Goal: Task Accomplishment & Management: Manage account settings

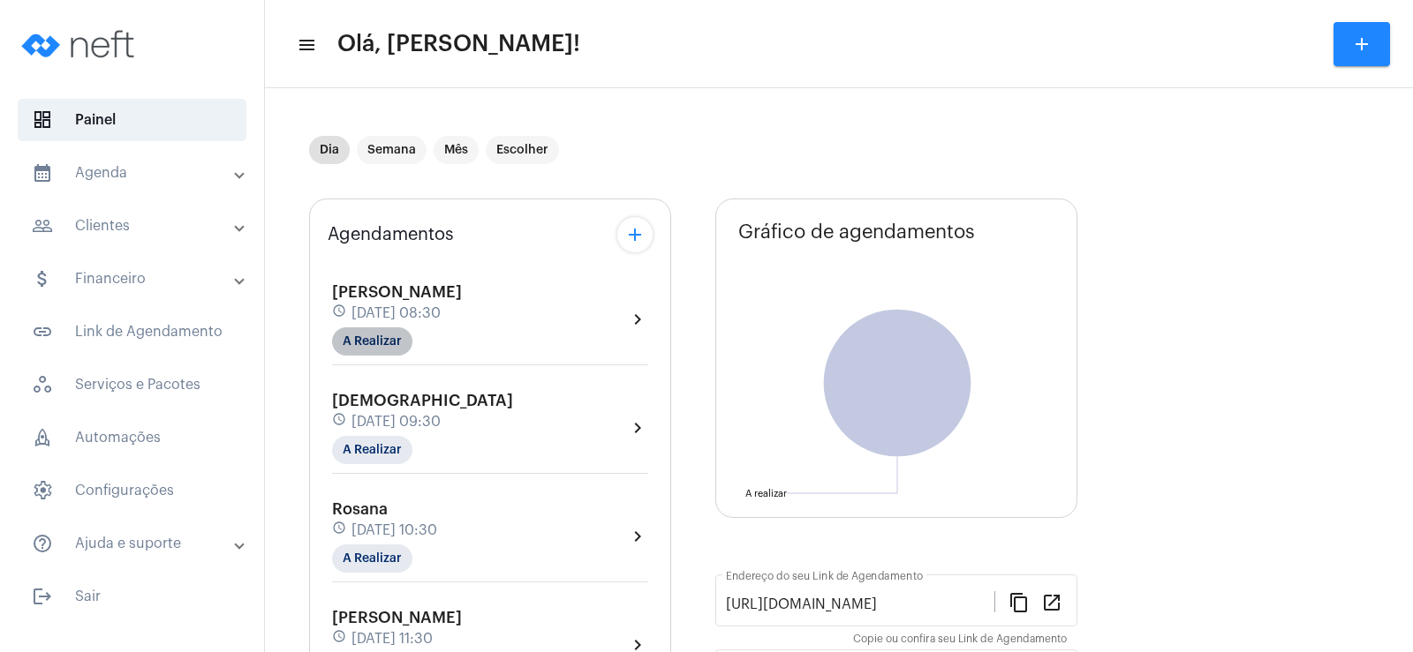
click at [376, 334] on mat-chip "A Realizar" at bounding box center [372, 342] width 80 height 28
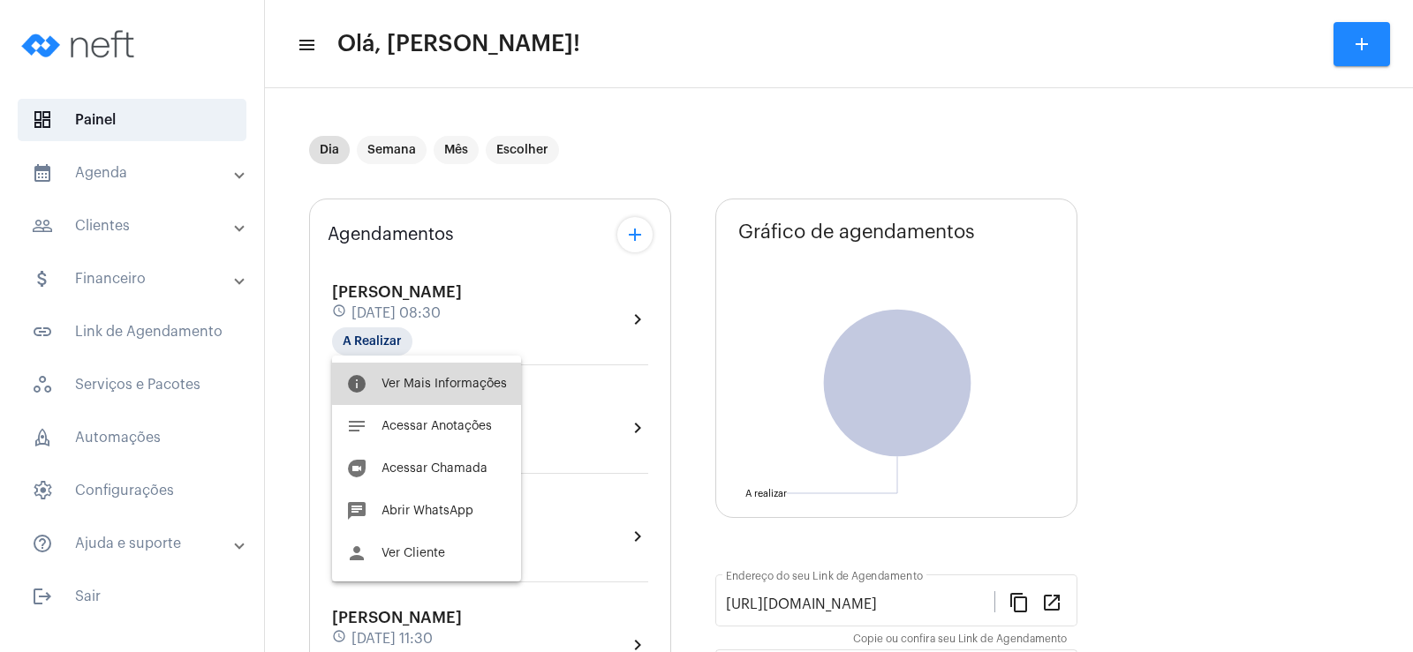
click at [427, 375] on button "info Ver Mais Informações" at bounding box center [426, 384] width 189 height 42
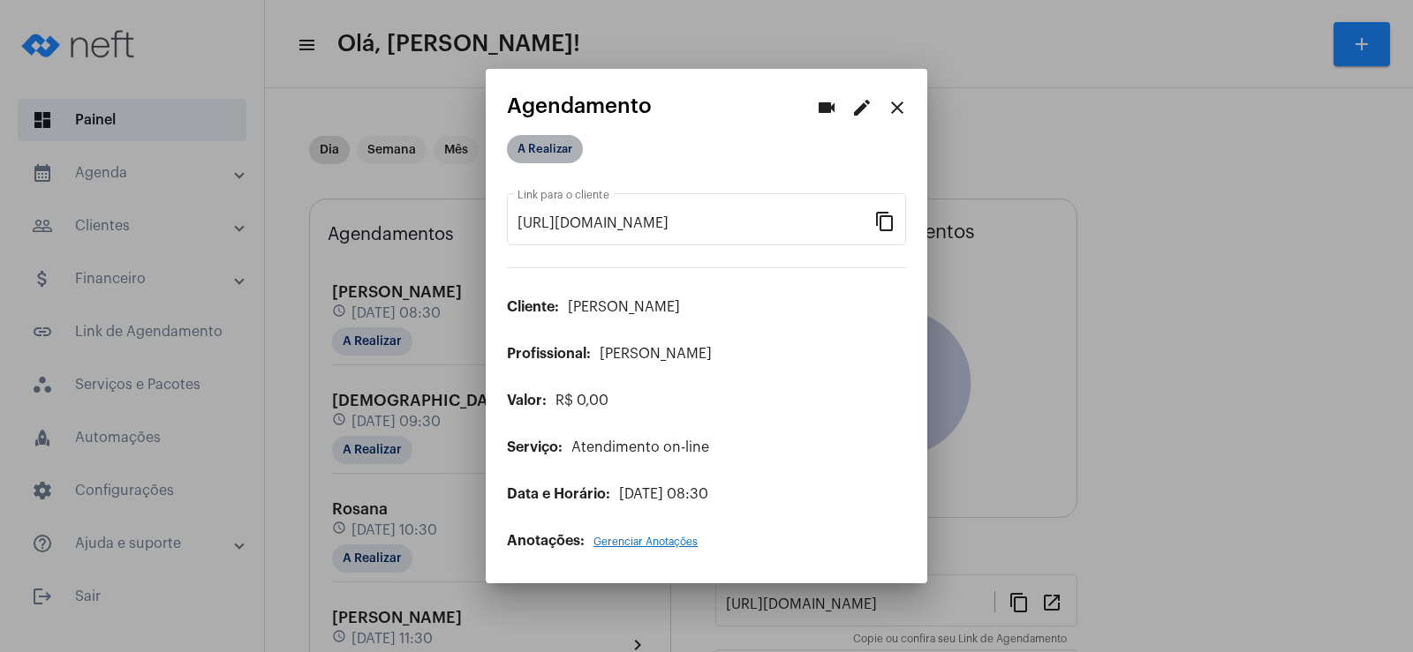
click at [547, 141] on mat-chip "A Realizar" at bounding box center [545, 149] width 76 height 28
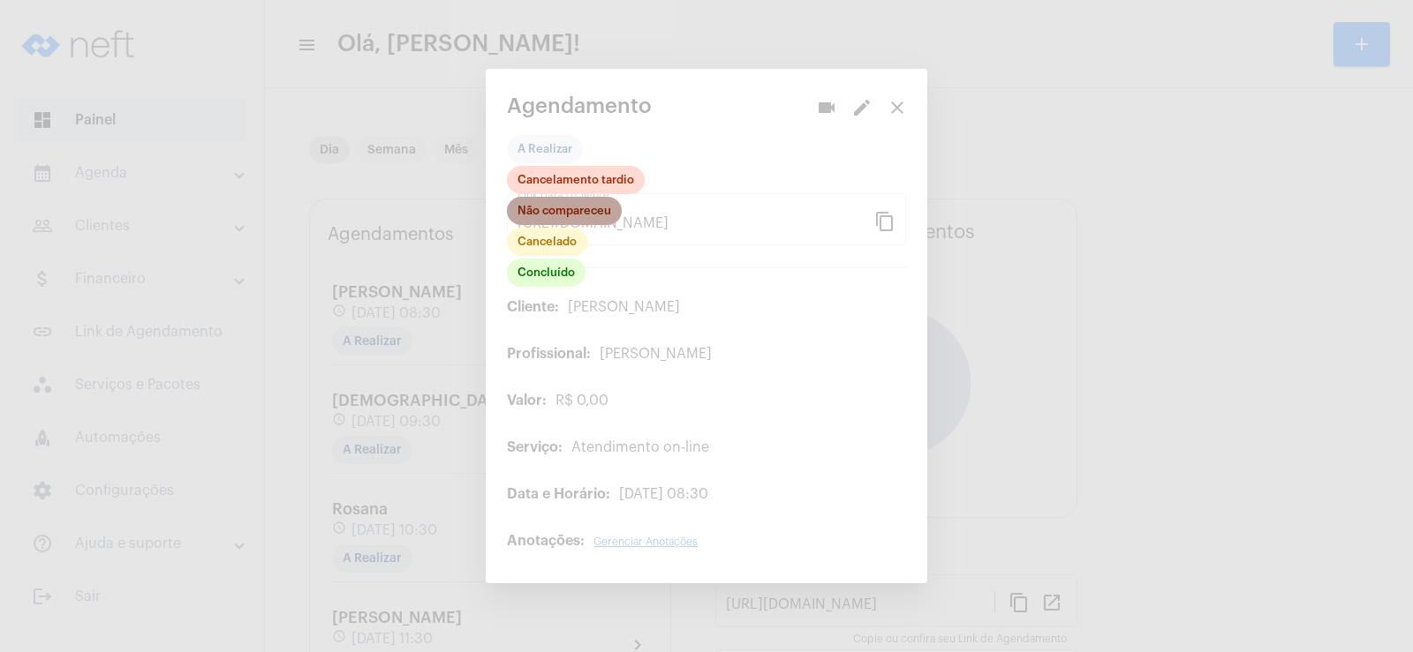
click at [555, 213] on mat-chip "Não compareceu" at bounding box center [564, 211] width 115 height 28
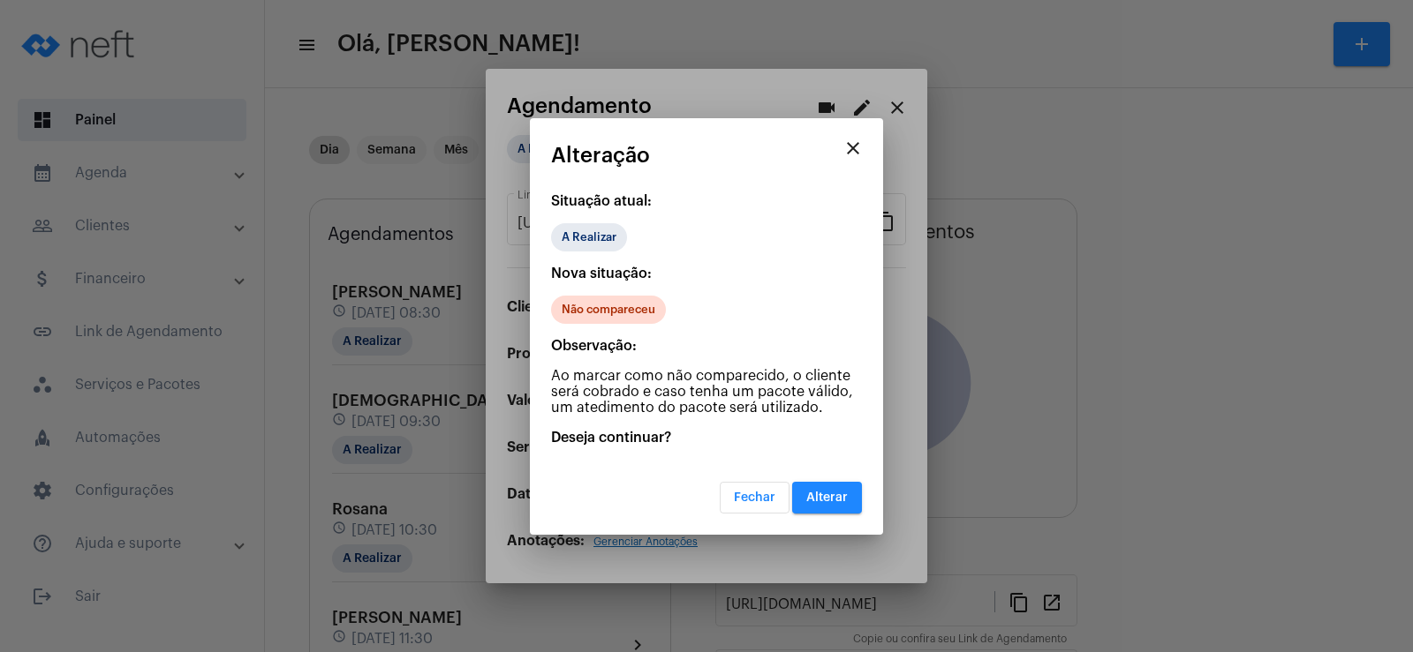
click at [823, 495] on span "Alterar" at bounding box center [826, 498] width 41 height 12
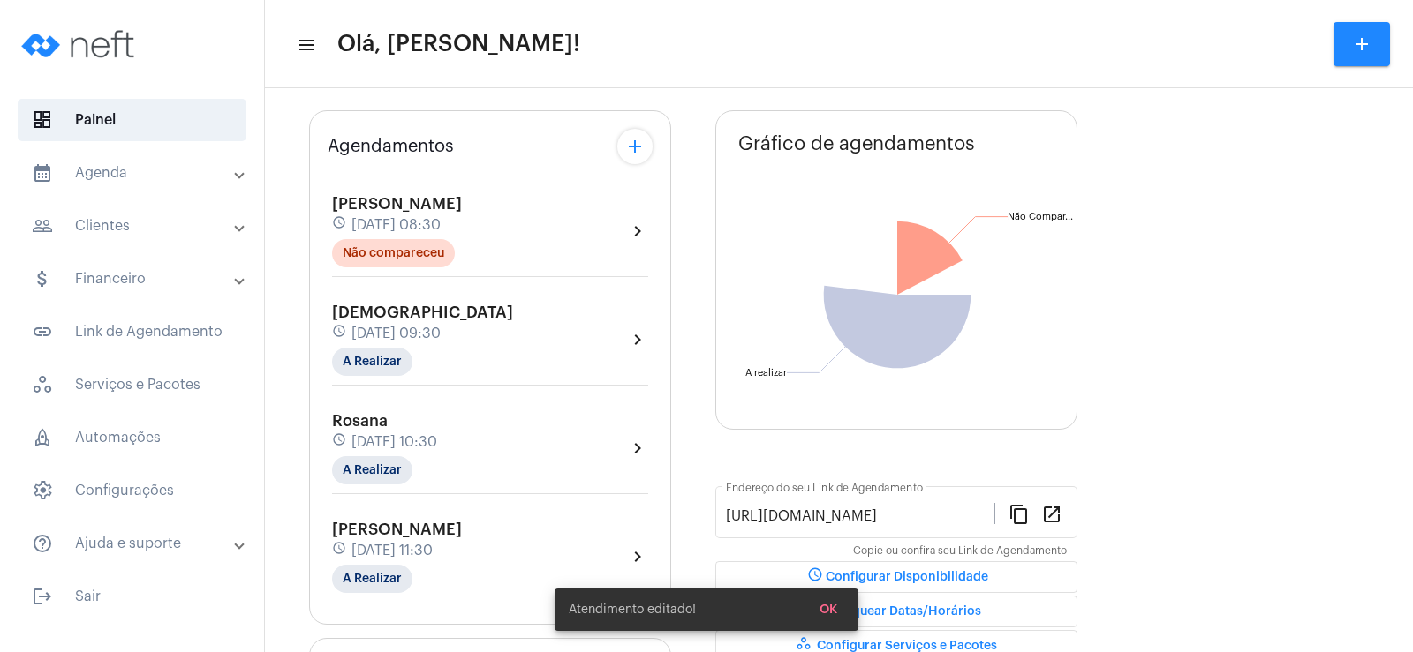
scroll to position [177, 0]
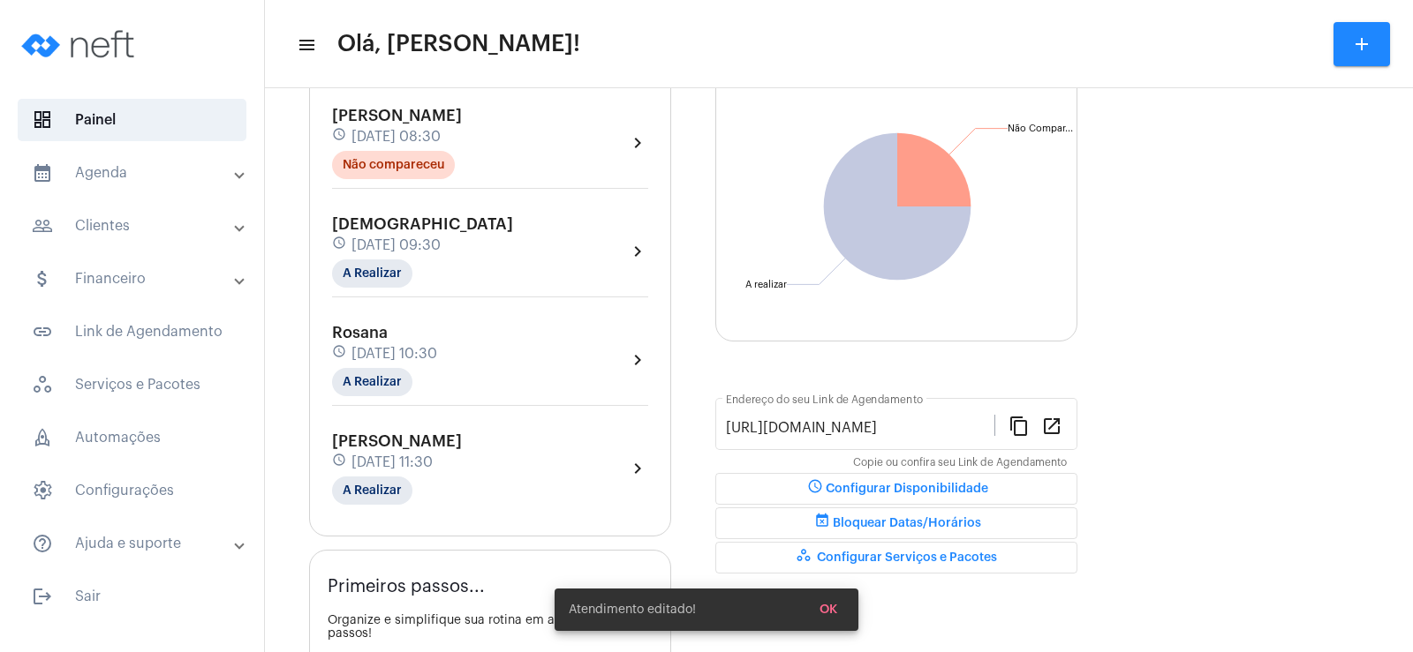
click at [352, 257] on div "[DEMOGRAPHIC_DATA] schedule [DATE] 09:30 A Realizar" at bounding box center [422, 251] width 181 height 72
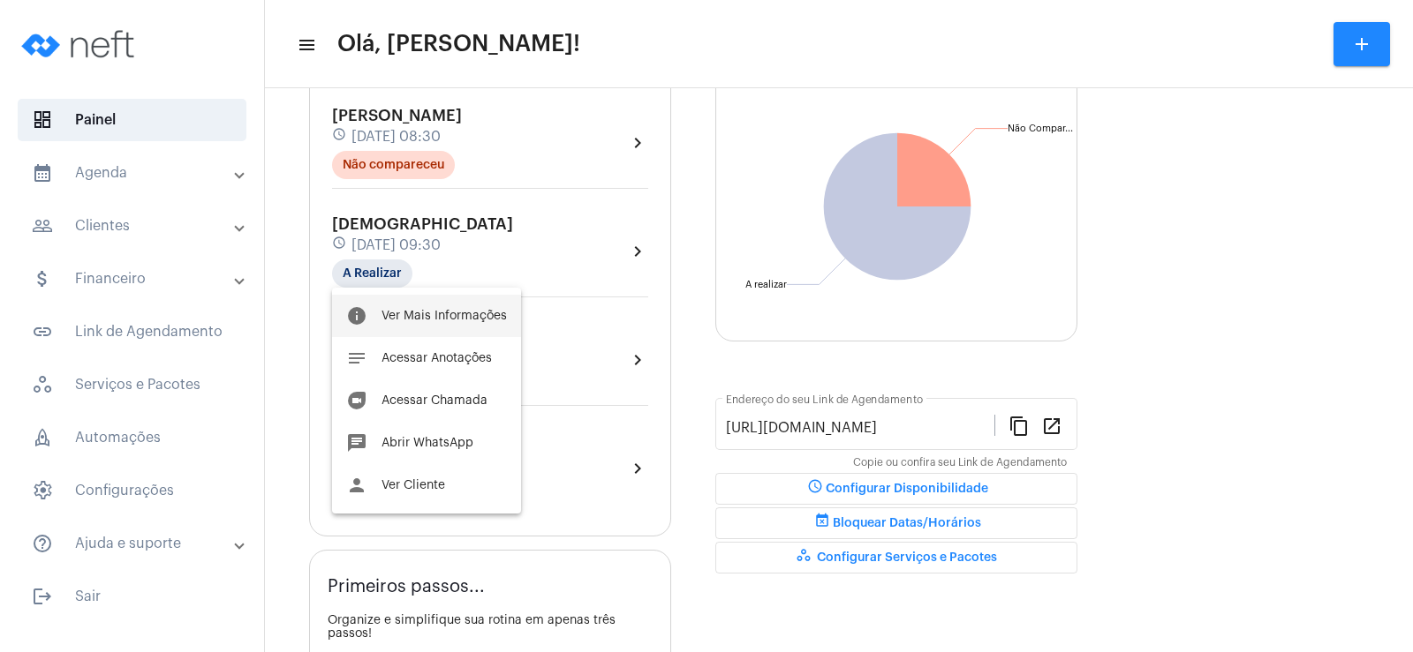
click at [451, 321] on span "Ver Mais Informações" at bounding box center [443, 316] width 125 height 12
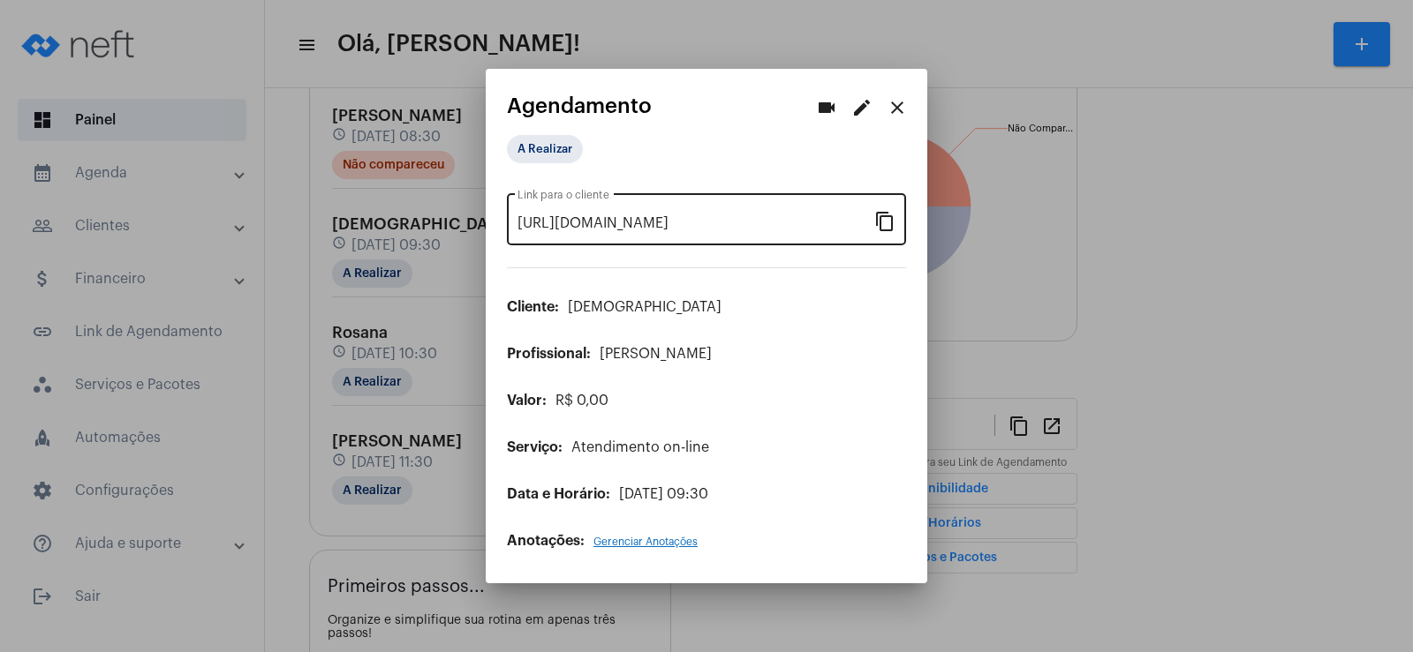
click at [883, 225] on mat-icon "content_copy" at bounding box center [884, 220] width 21 height 21
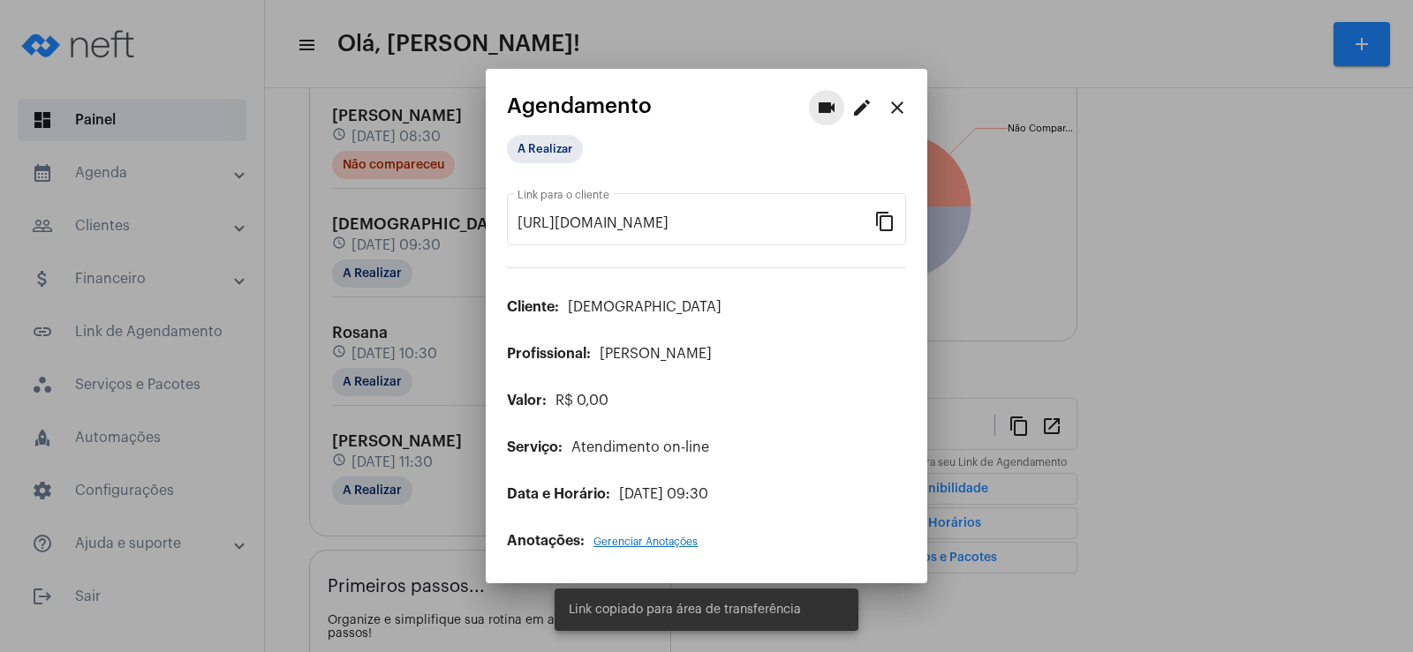
click at [826, 109] on mat-icon "videocam" at bounding box center [826, 107] width 21 height 21
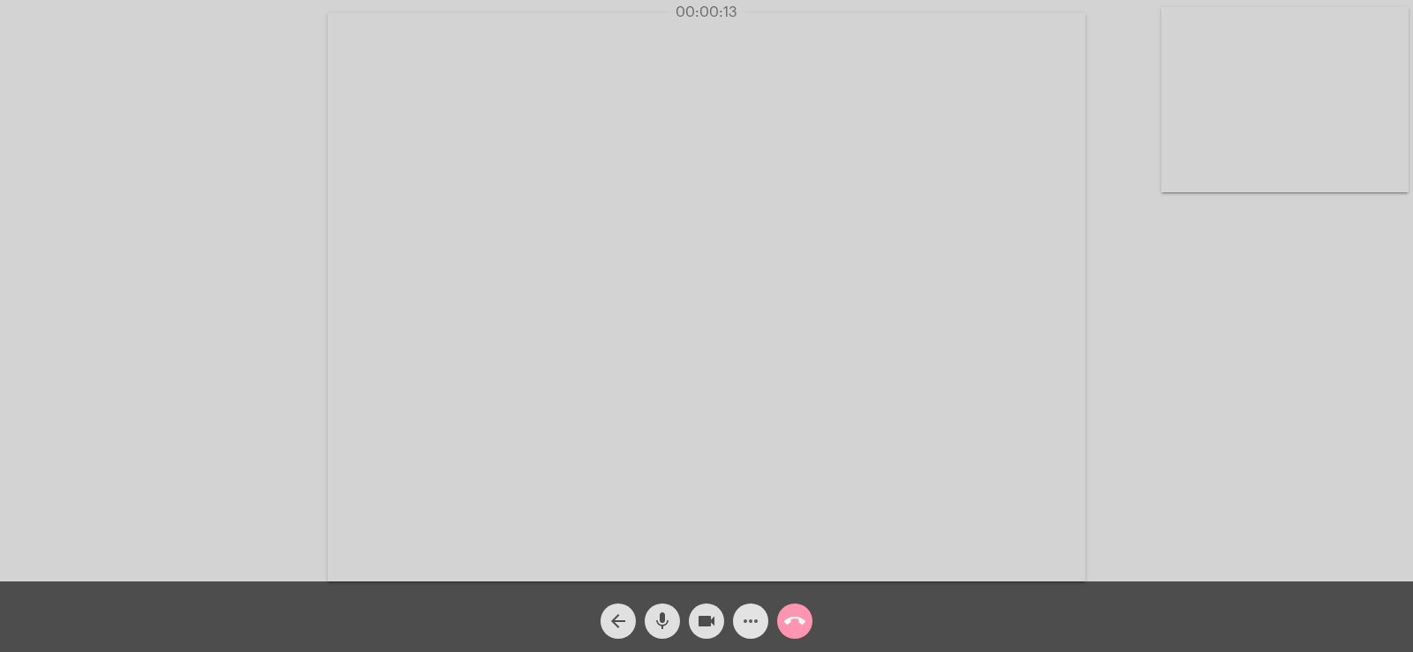
click at [753, 614] on mat-icon "more_horiz" at bounding box center [750, 621] width 21 height 21
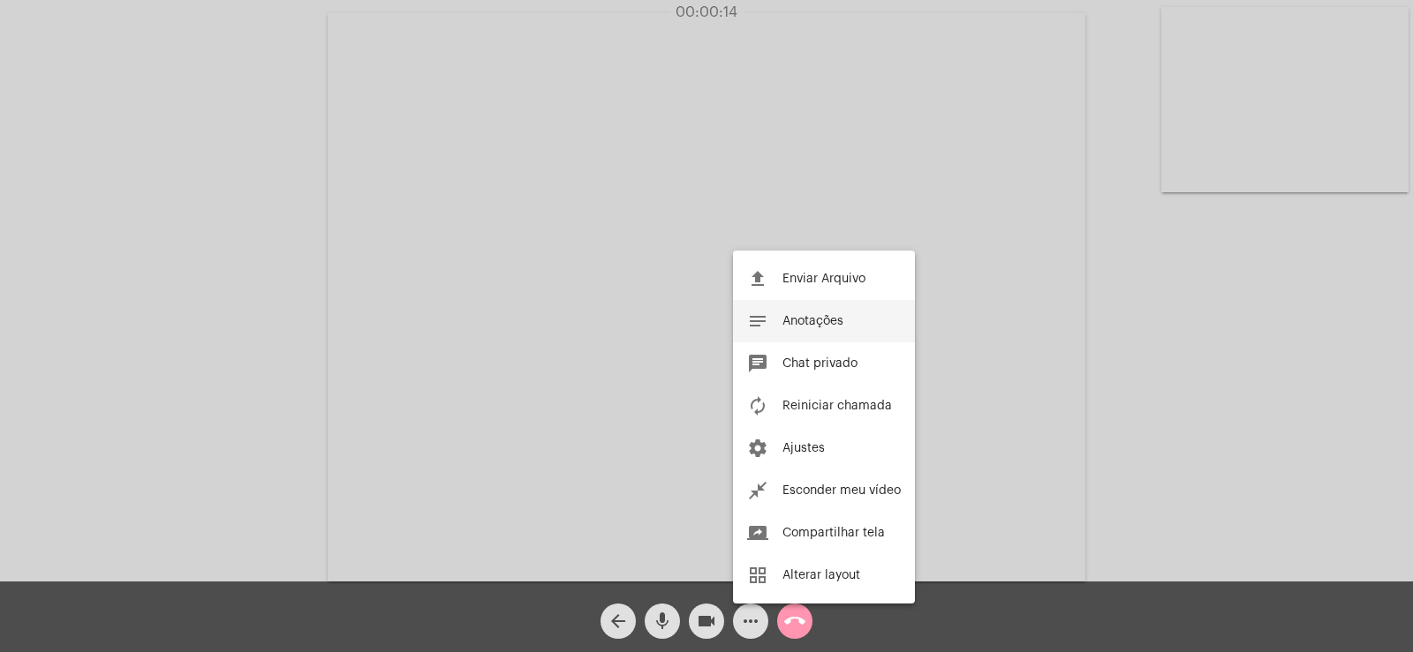
click at [818, 331] on button "notes Anotações" at bounding box center [824, 321] width 182 height 42
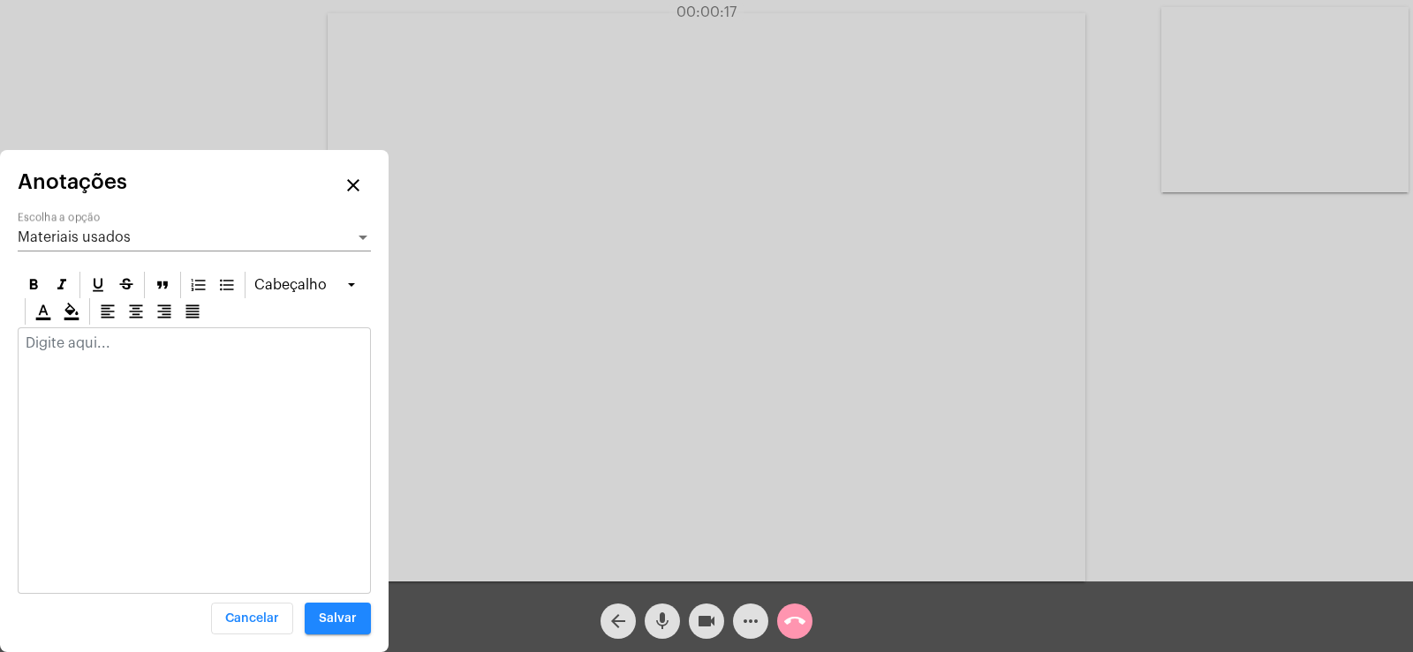
click at [98, 234] on span "Materiais usados" at bounding box center [74, 237] width 113 height 14
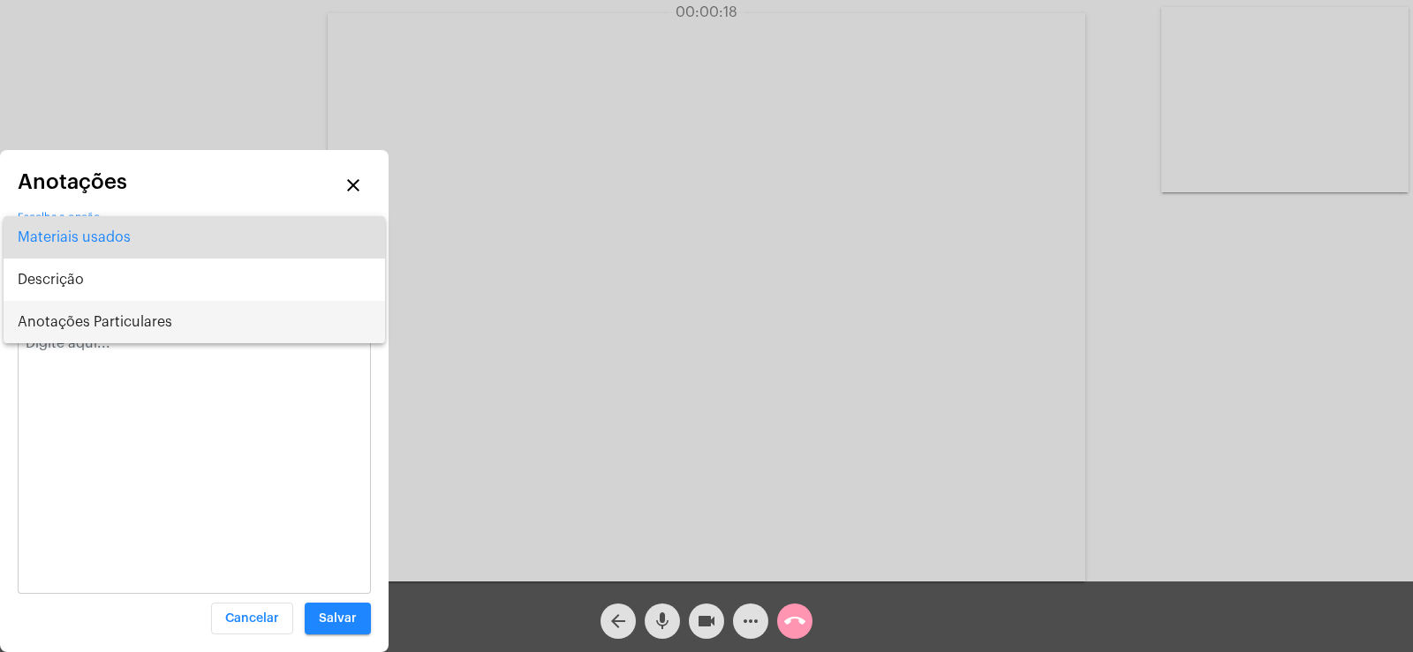
click at [66, 313] on span "Anotações Particulares" at bounding box center [194, 322] width 353 height 42
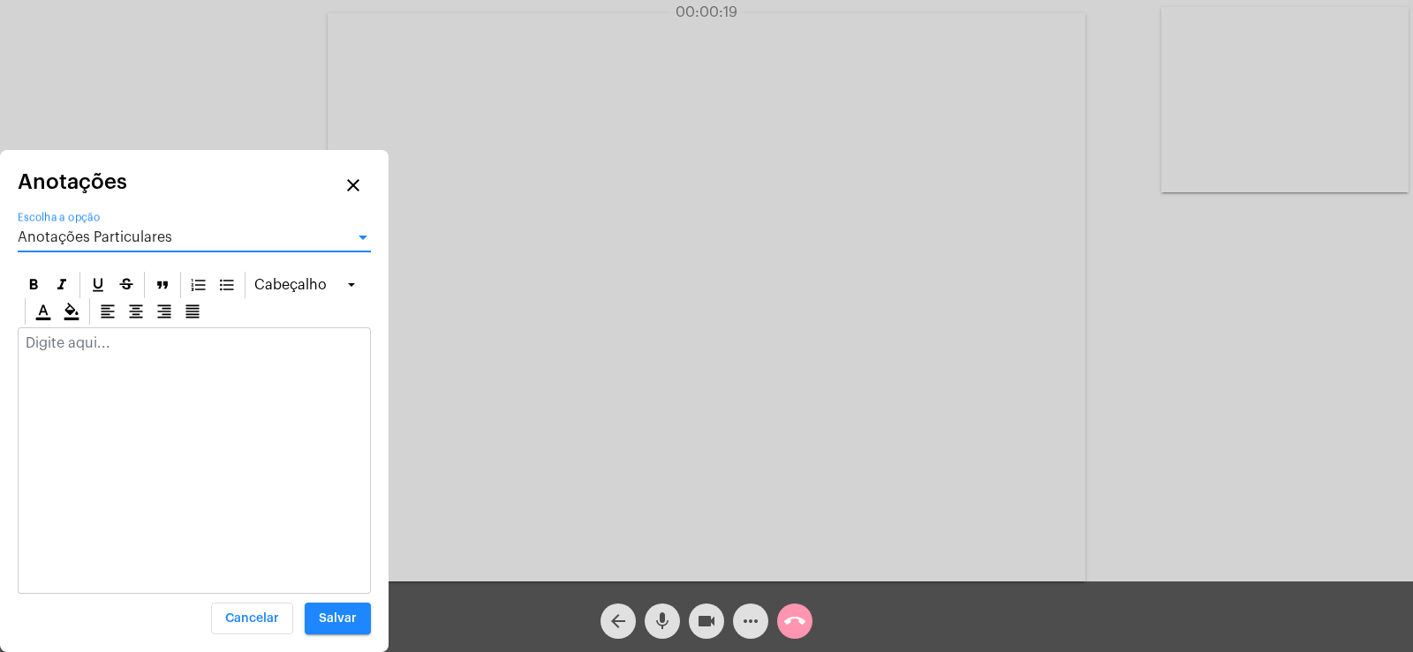
click at [66, 355] on div at bounding box center [194, 347] width 351 height 39
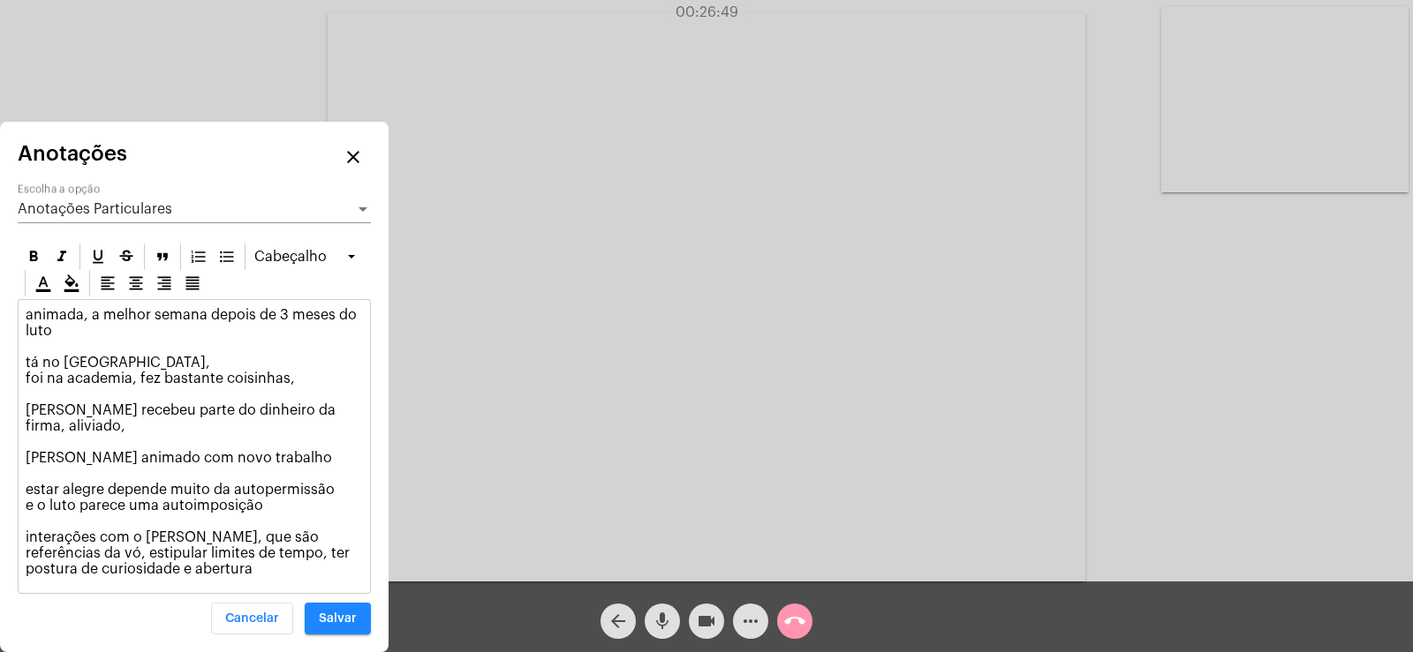
click at [151, 223] on div "Anotações Particulares Escolha a opção" at bounding box center [194, 212] width 353 height 57
click at [150, 204] on span "Anotações Particulares" at bounding box center [95, 209] width 155 height 14
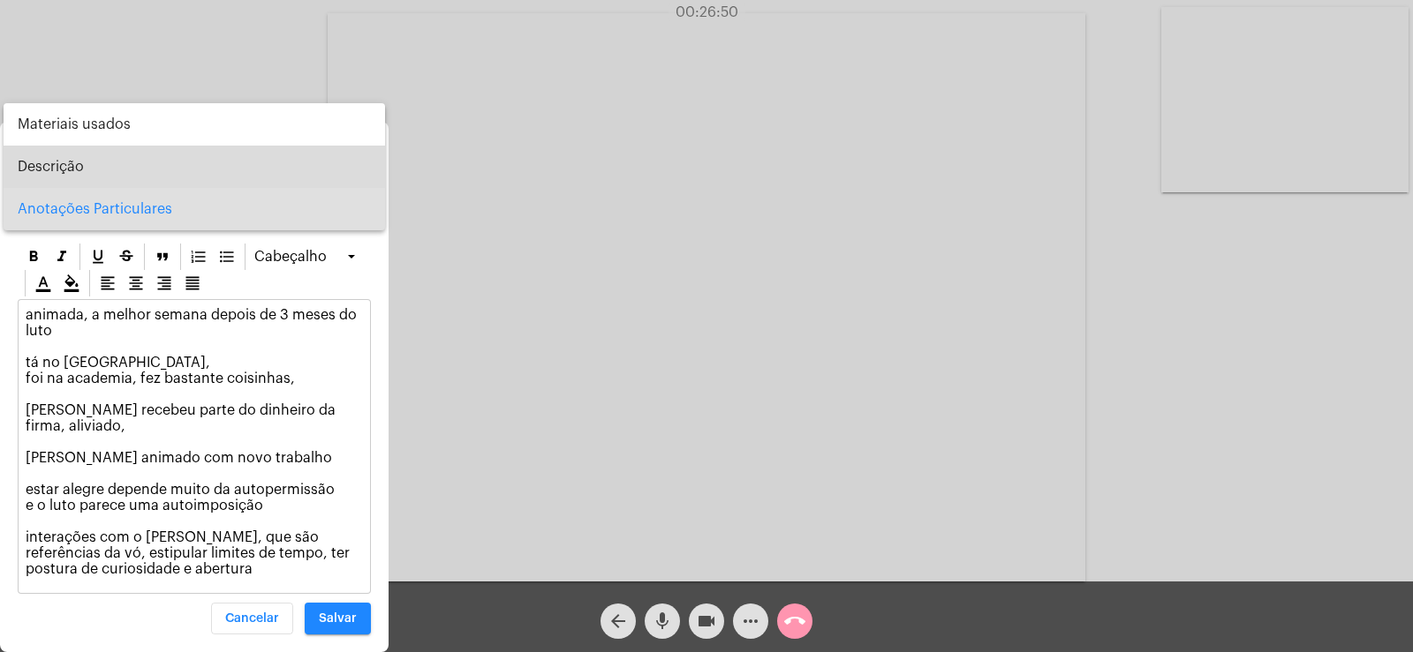
click at [112, 158] on span "Descrição" at bounding box center [194, 167] width 353 height 42
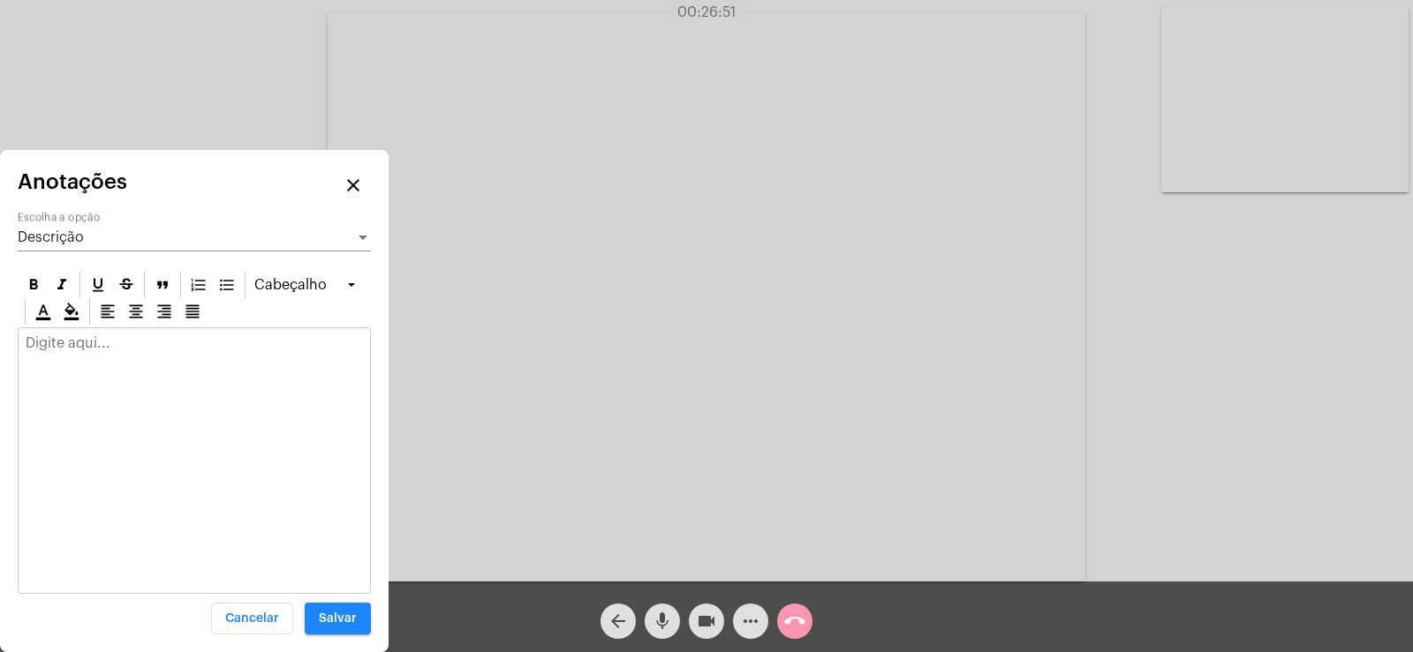
click at [60, 343] on p at bounding box center [194, 344] width 337 height 16
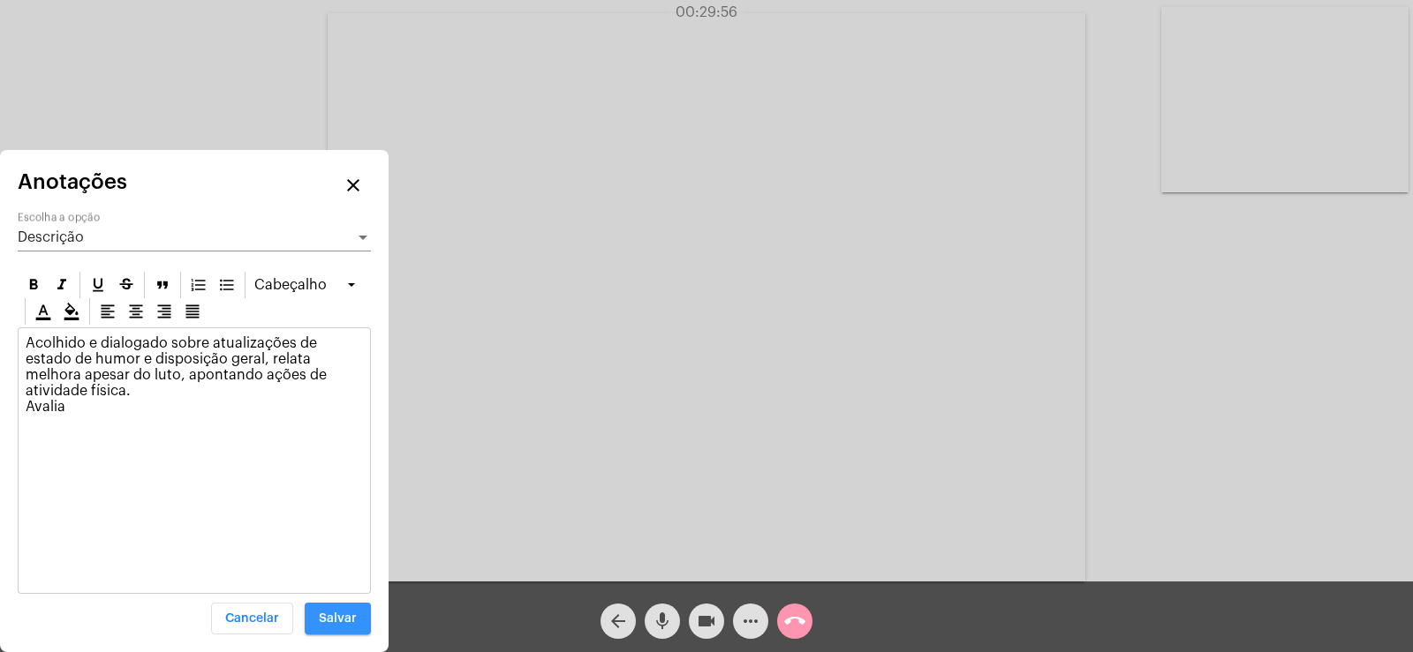
click at [346, 619] on span "Salvar" at bounding box center [338, 619] width 38 height 12
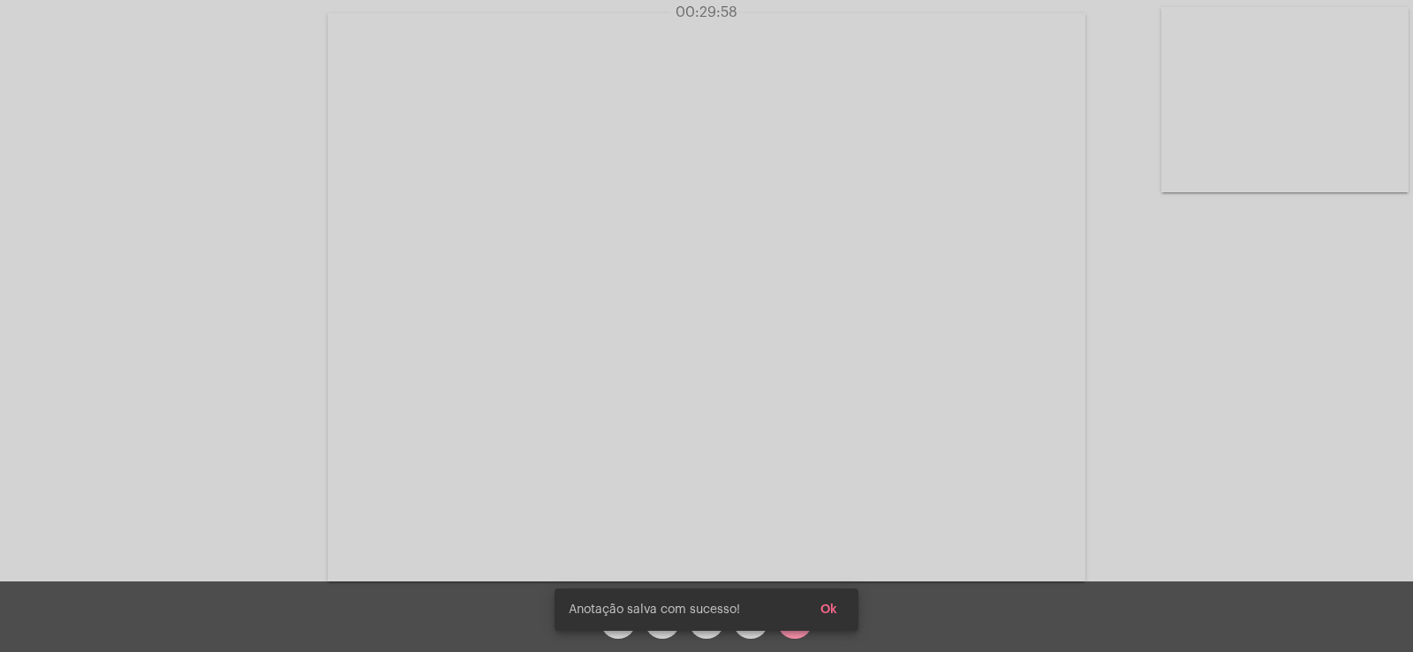
click at [838, 609] on button "Ok" at bounding box center [828, 610] width 45 height 32
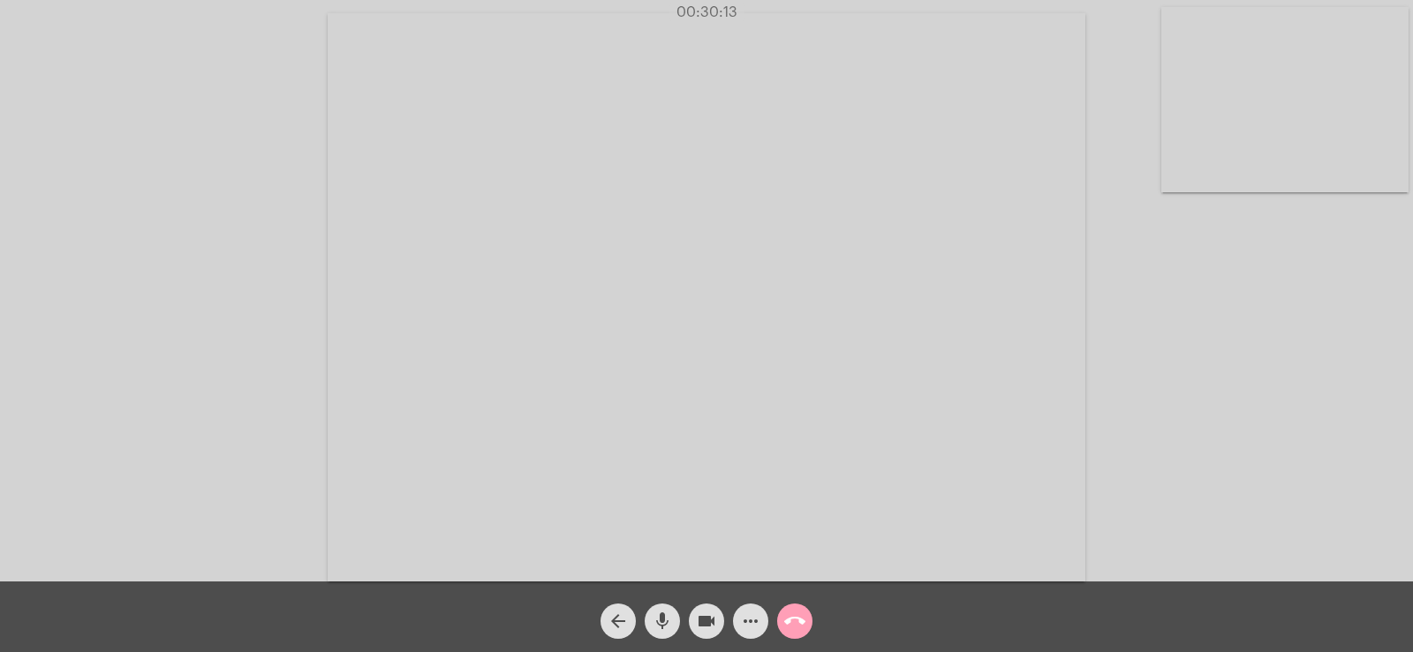
click at [796, 615] on mat-icon "call_end" at bounding box center [794, 621] width 21 height 21
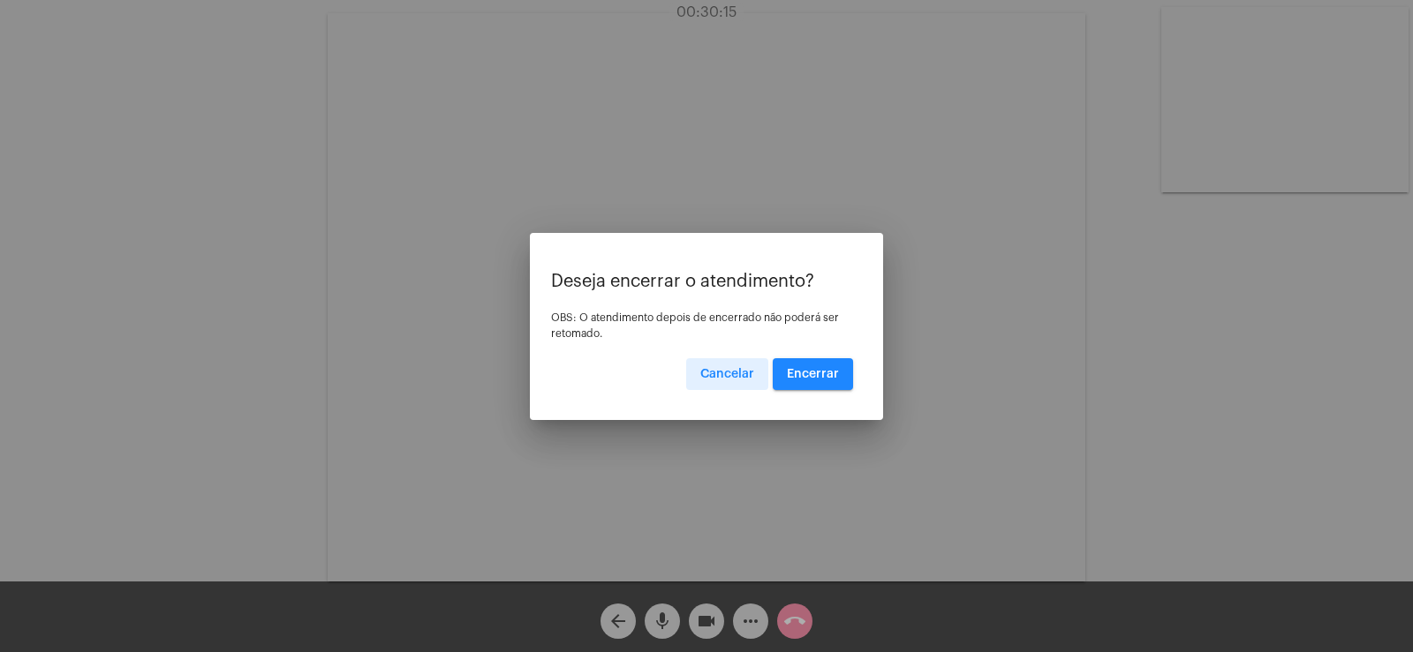
click at [822, 378] on span "Encerrar" at bounding box center [813, 374] width 52 height 12
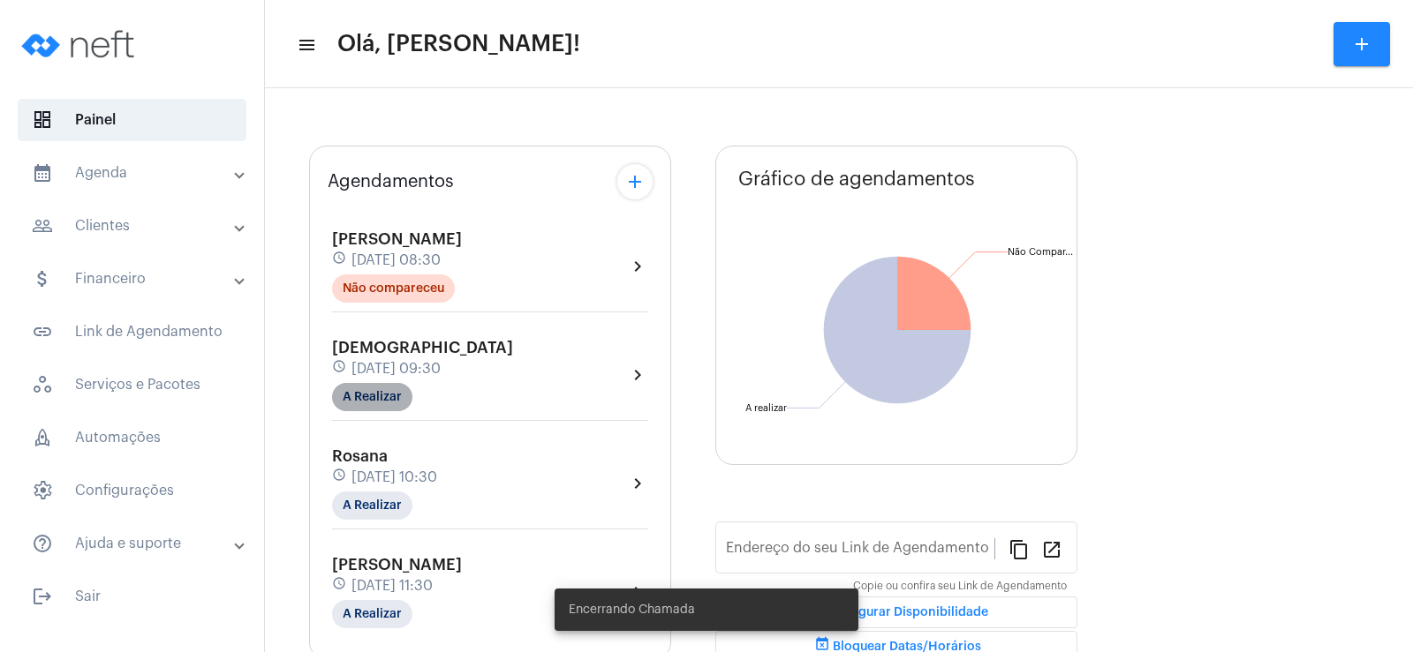
click at [393, 389] on mat-chip "A Realizar" at bounding box center [372, 397] width 80 height 28
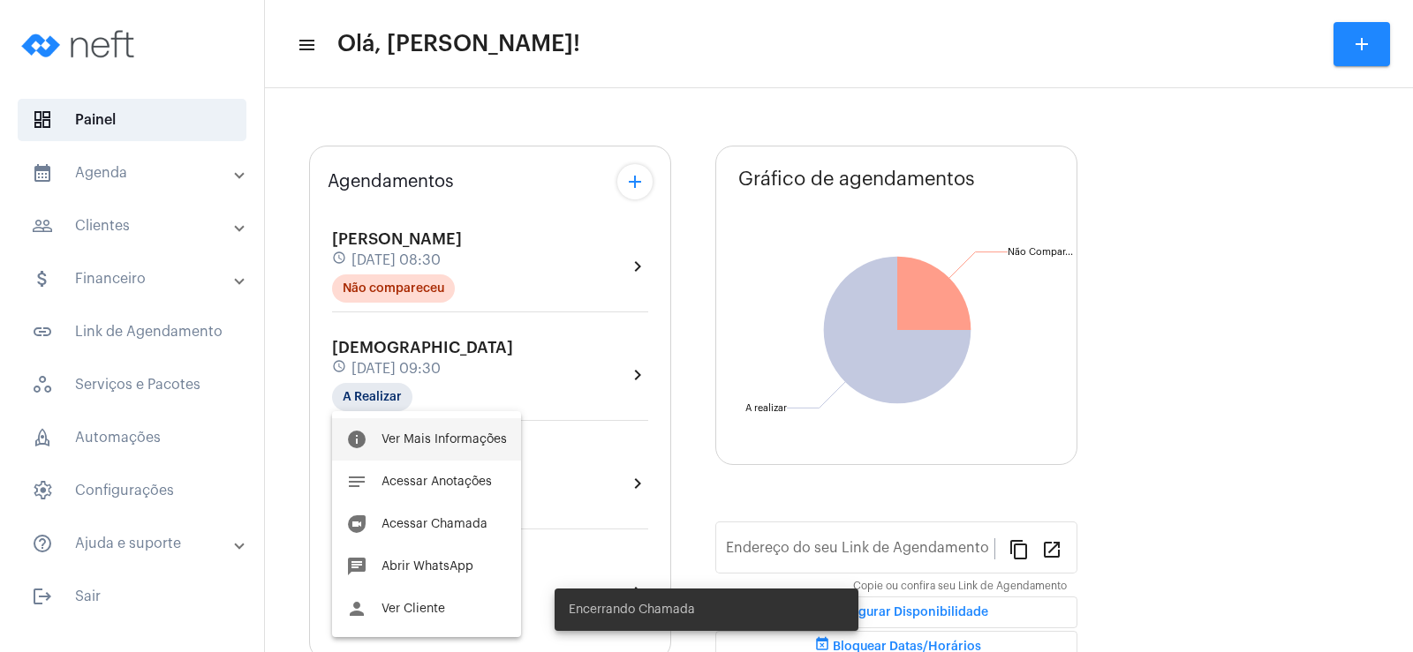
click at [433, 425] on button "info Ver Mais Informações" at bounding box center [426, 440] width 189 height 42
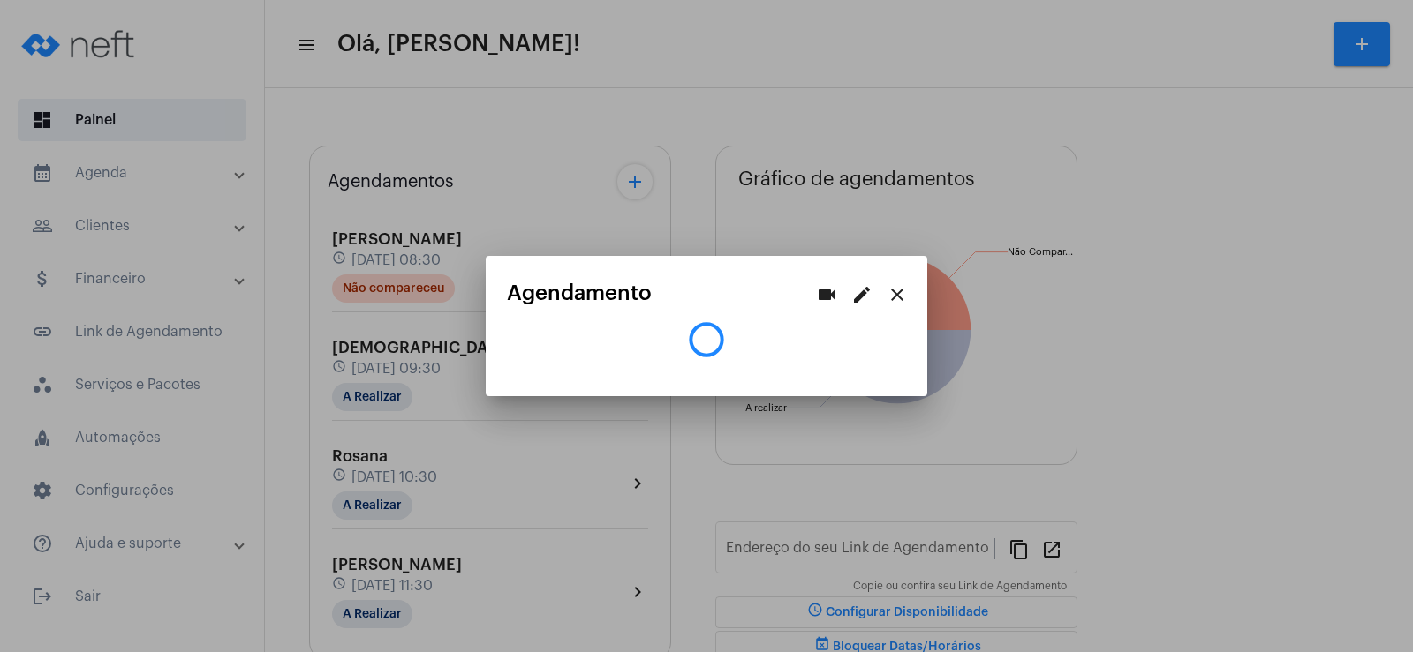
type input "[URL][DOMAIN_NAME]"
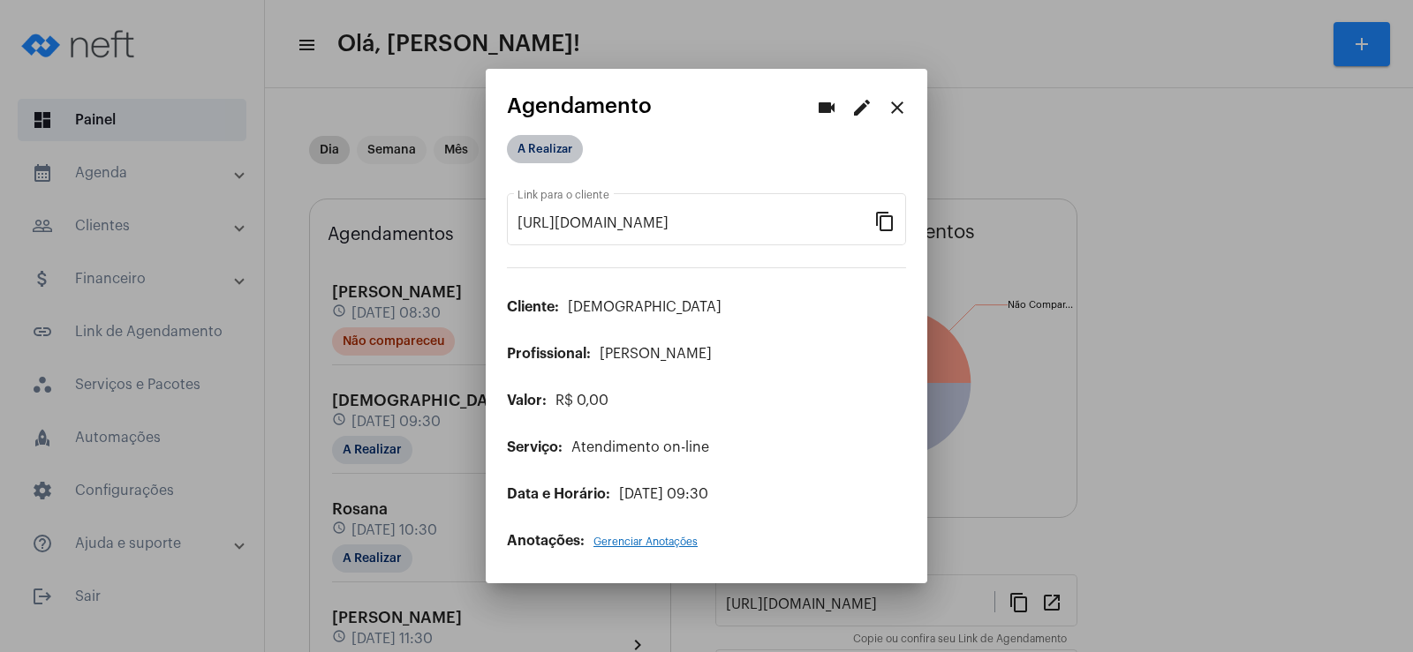
click at [551, 145] on mat-chip "A Realizar" at bounding box center [545, 149] width 76 height 28
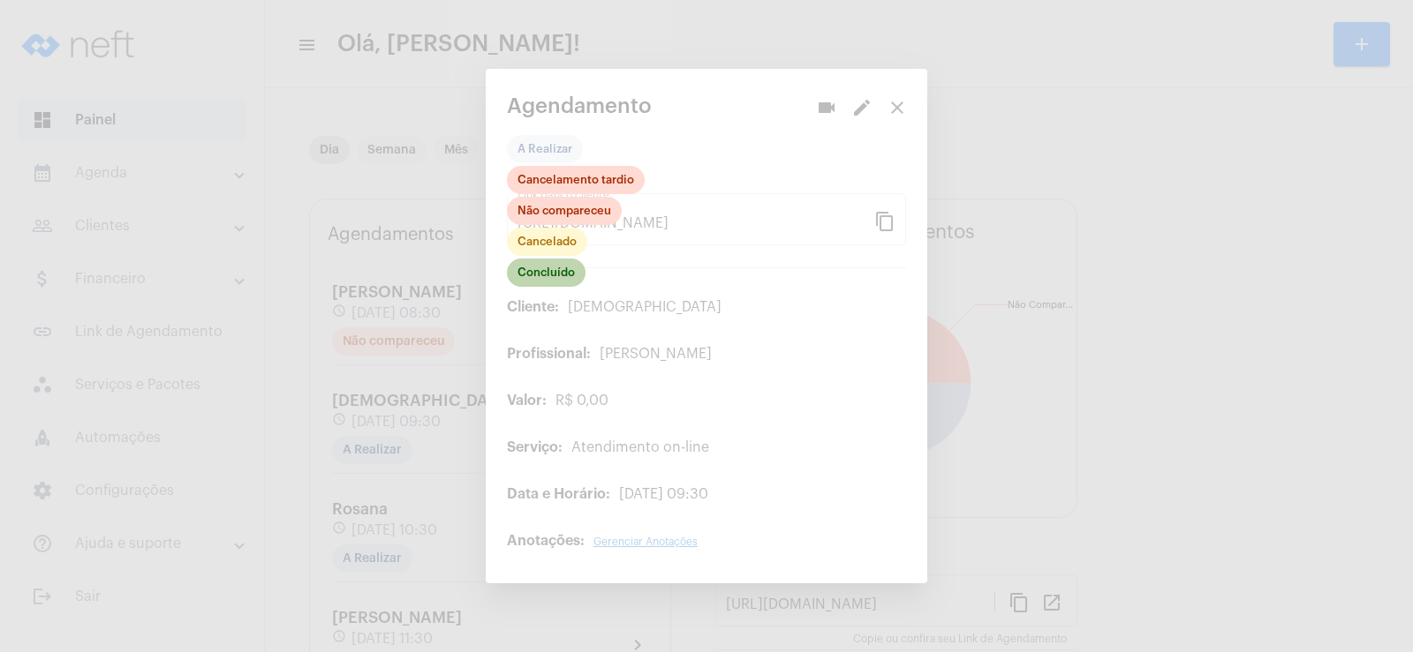
click at [545, 276] on mat-chip "Concluído" at bounding box center [546, 273] width 79 height 28
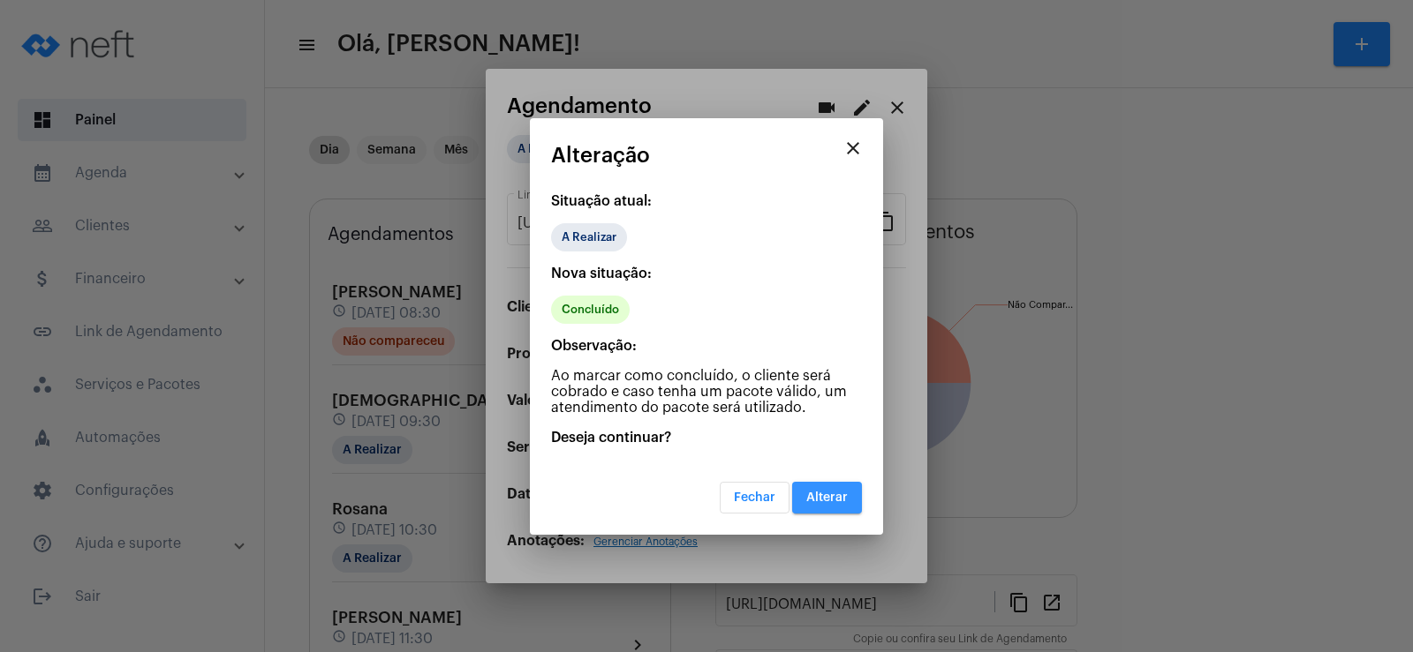
click at [849, 489] on button "Alterar" at bounding box center [827, 498] width 70 height 32
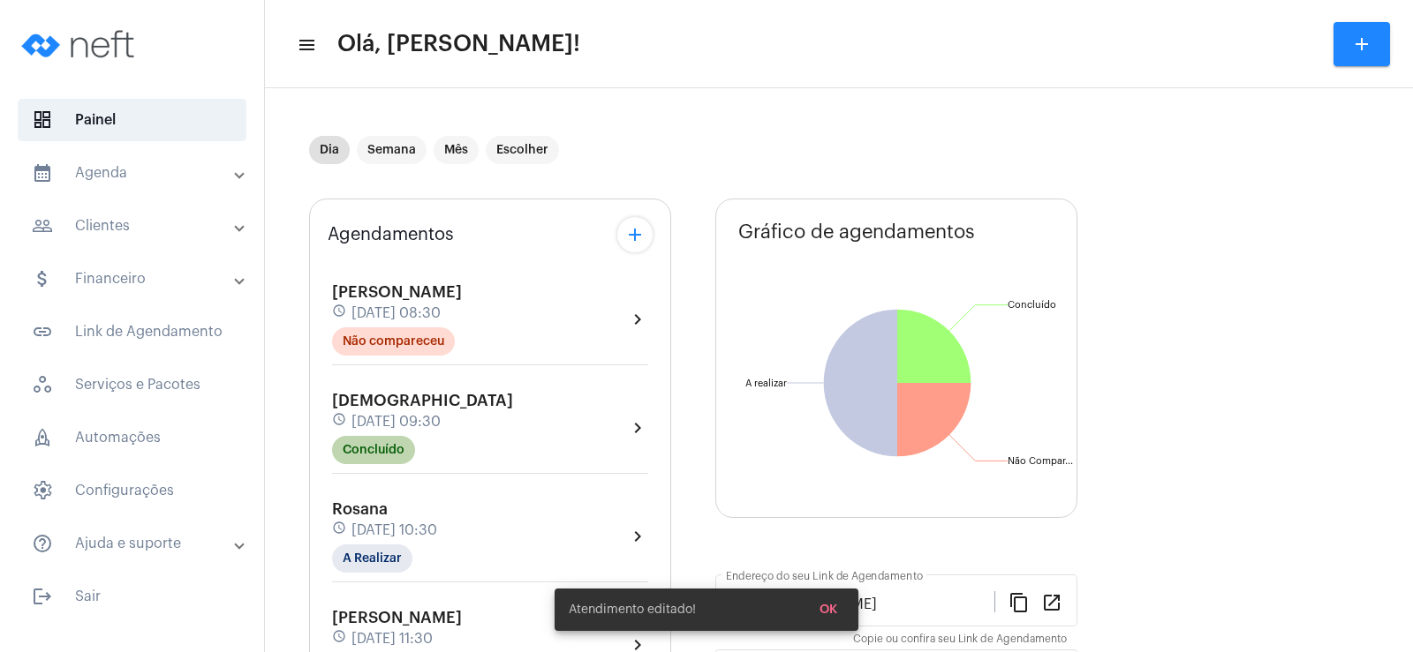
click at [378, 452] on mat-chip "Concluído" at bounding box center [373, 450] width 83 height 28
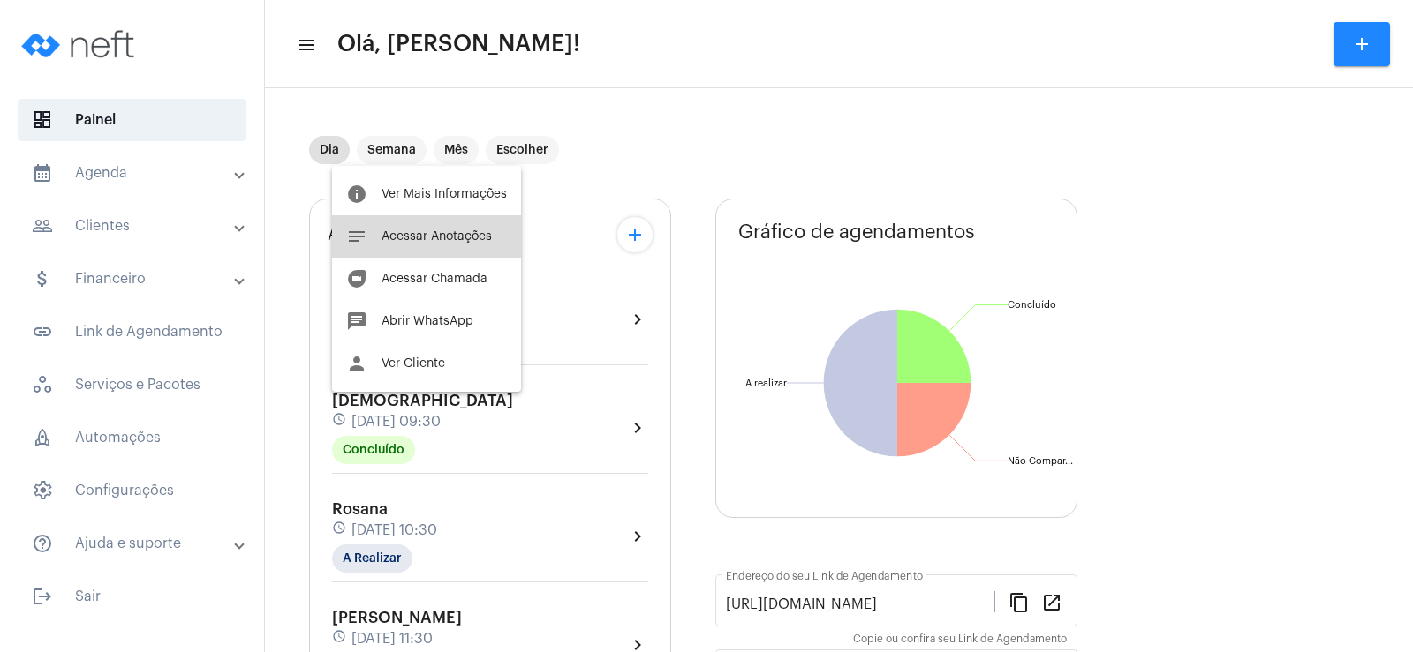
click at [443, 235] on span "Acessar Anotações" at bounding box center [436, 236] width 110 height 12
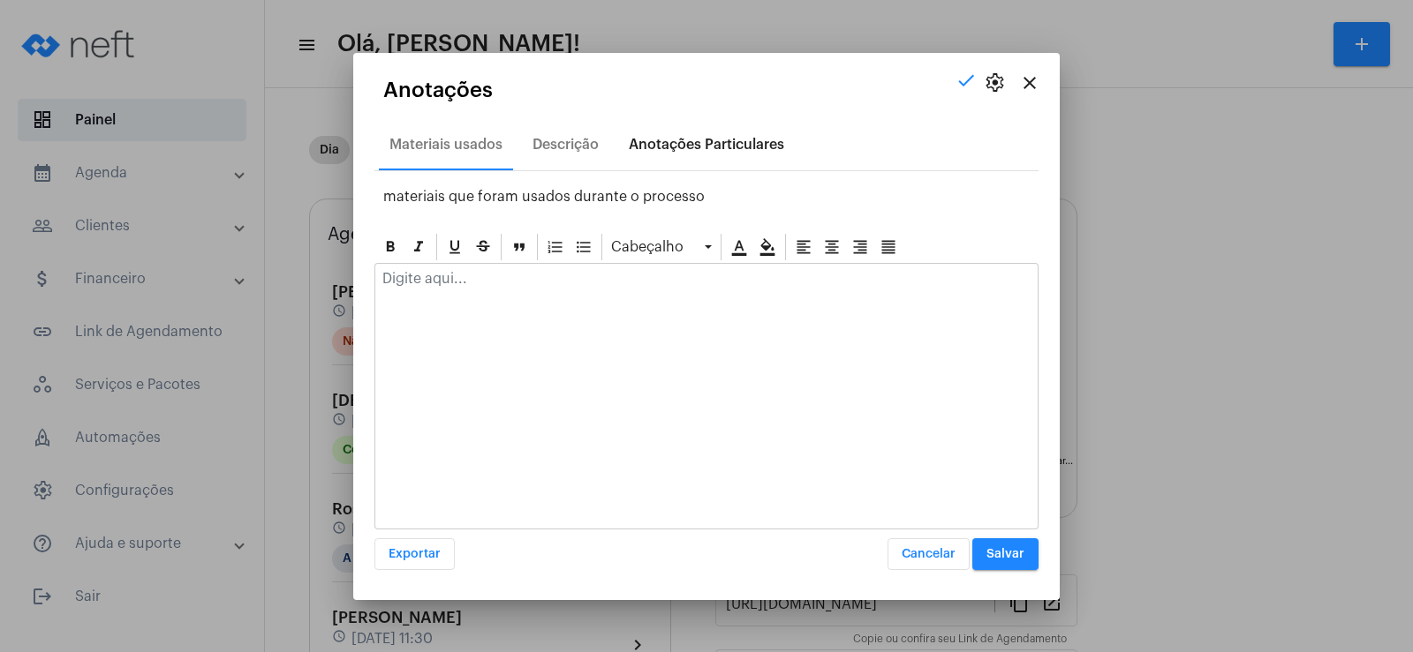
click at [686, 132] on div "Anotações Particulares" at bounding box center [706, 145] width 177 height 42
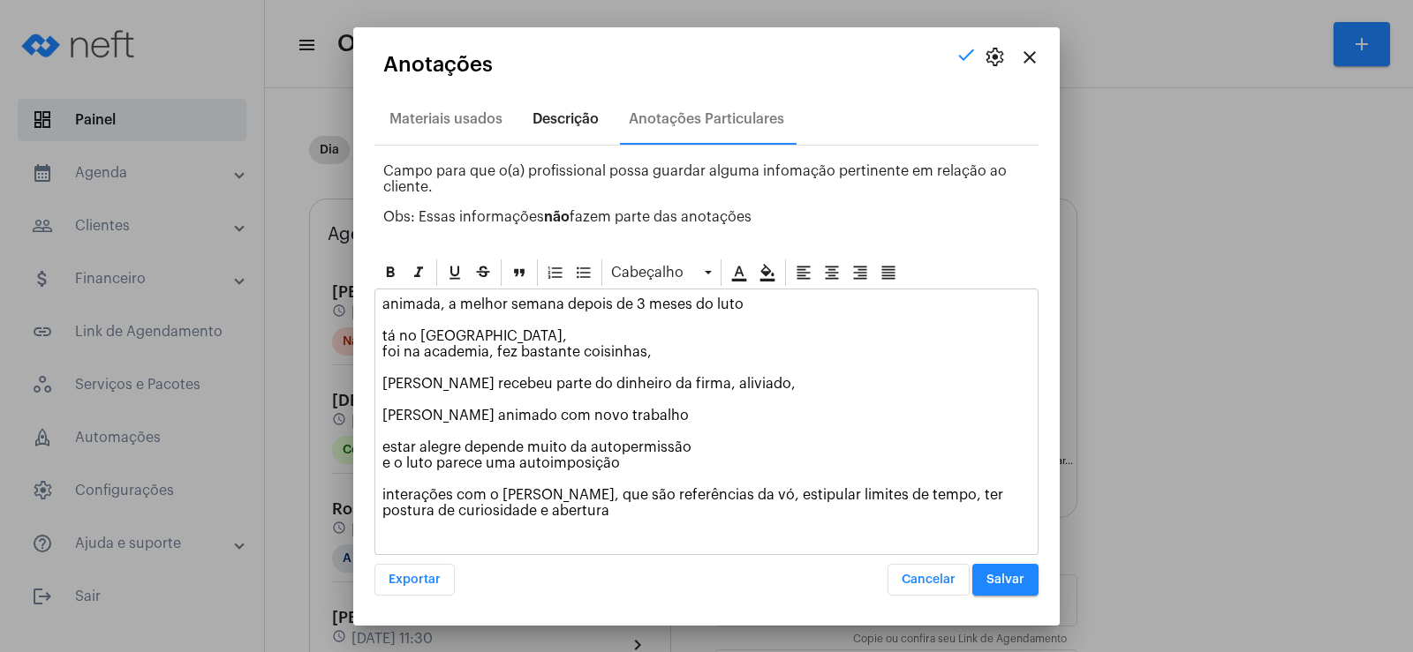
click at [560, 127] on div "Descrição" at bounding box center [565, 119] width 87 height 42
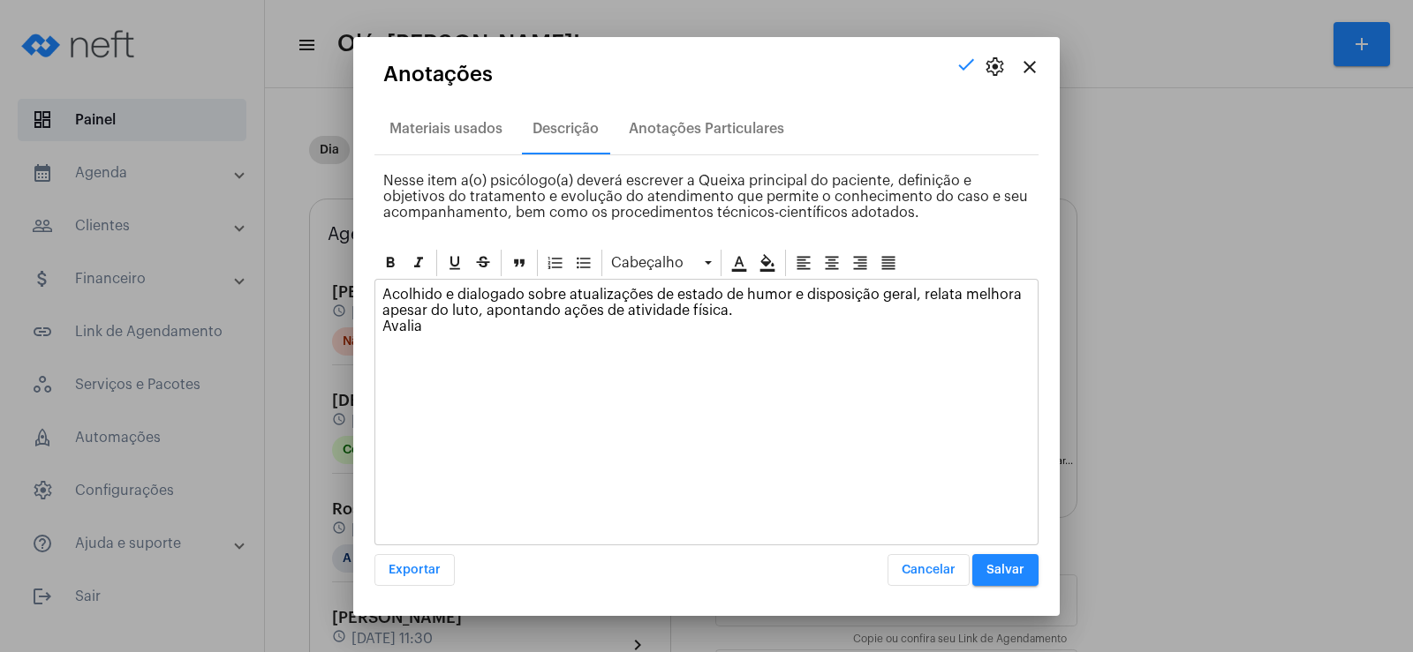
click at [1014, 295] on p "Acolhido e dialogado sobre atualizações de estado de humor e disposição geral, …" at bounding box center [706, 311] width 648 height 48
click at [449, 329] on p "Acolhido e dialogado sobre atualizações de estado de humor e disposição geral, …" at bounding box center [706, 311] width 648 height 48
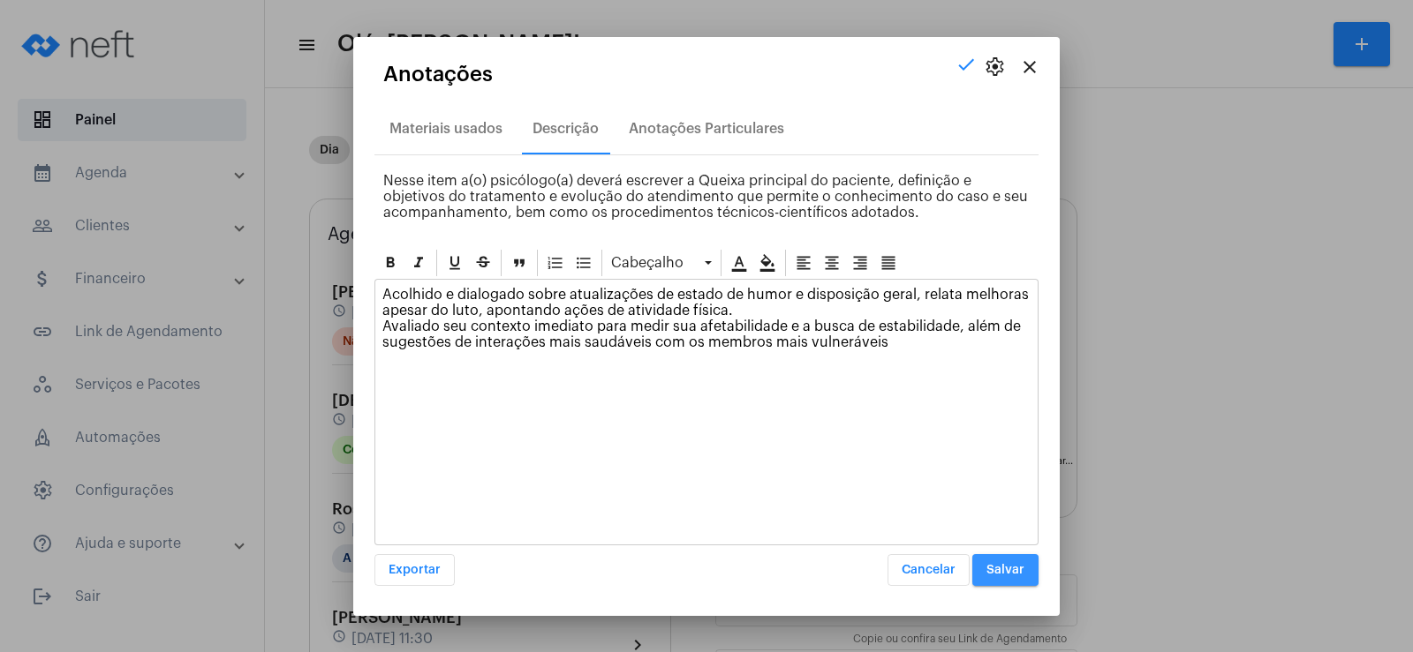
click at [992, 574] on span "Salvar" at bounding box center [1005, 570] width 38 height 12
